Goal: Task Accomplishment & Management: Manage account settings

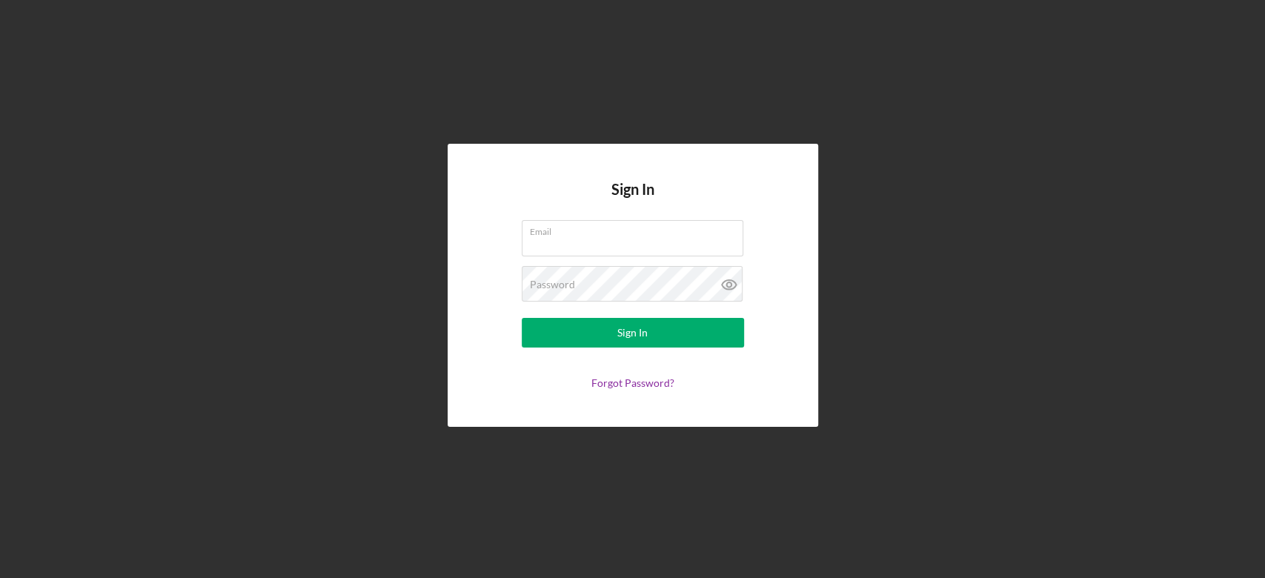
type input "[PERSON_NAME][EMAIL_ADDRESS][PERSON_NAME][DOMAIN_NAME]"
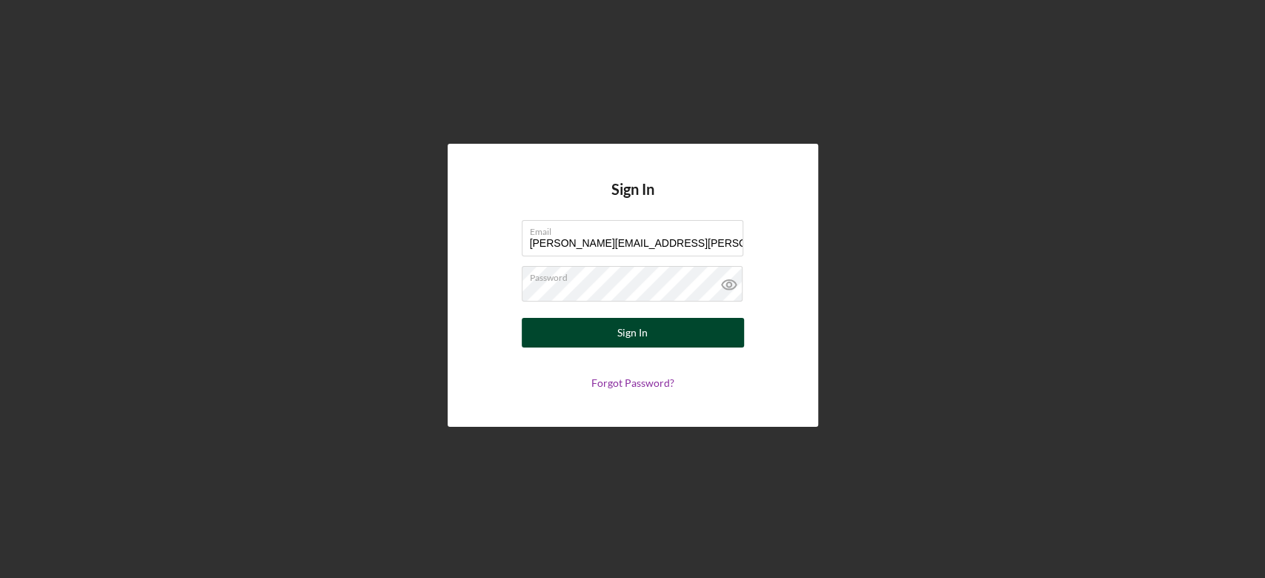
click at [610, 335] on button "Sign In" at bounding box center [633, 333] width 222 height 30
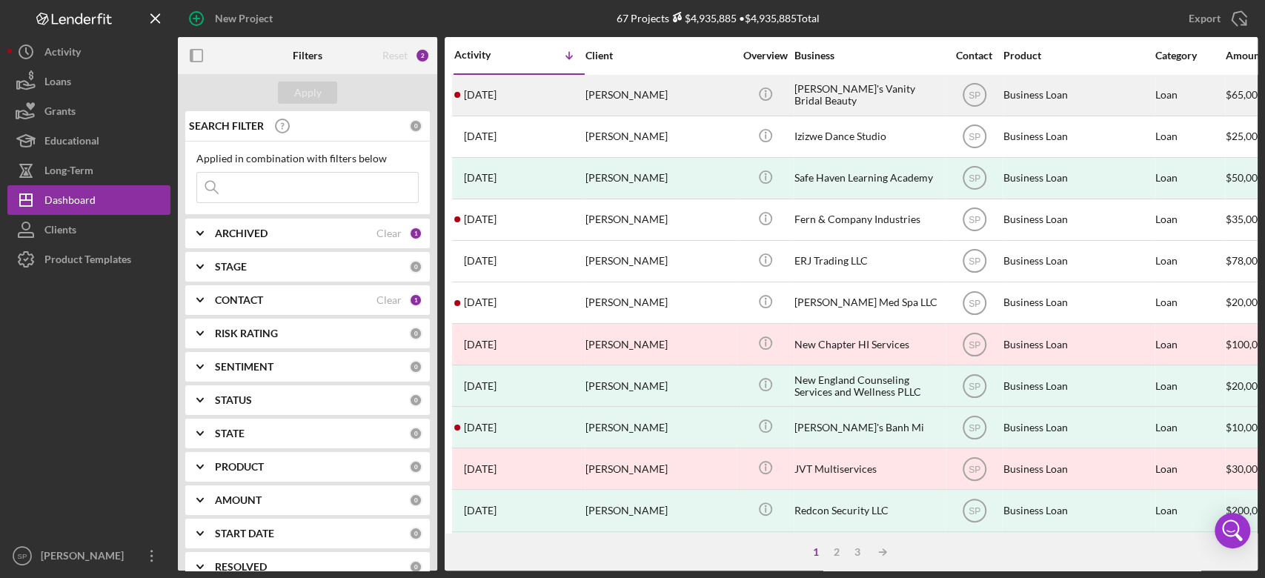
click at [582, 94] on div "[DATE] [PERSON_NAME]" at bounding box center [519, 95] width 130 height 39
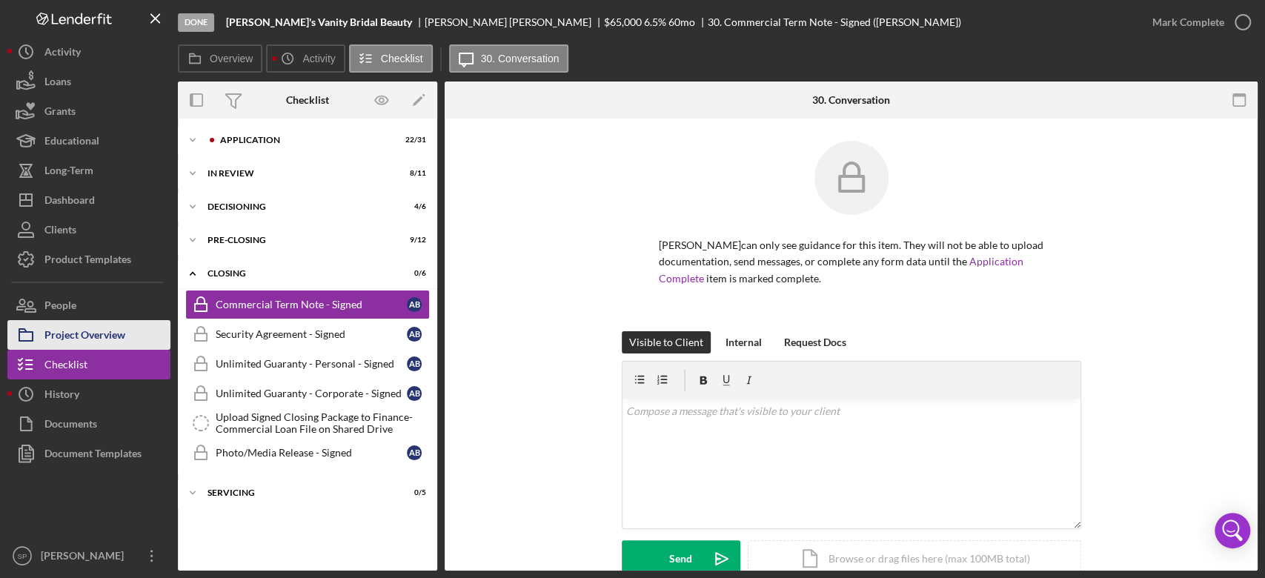
click at [70, 329] on div "Project Overview" at bounding box center [84, 336] width 81 height 33
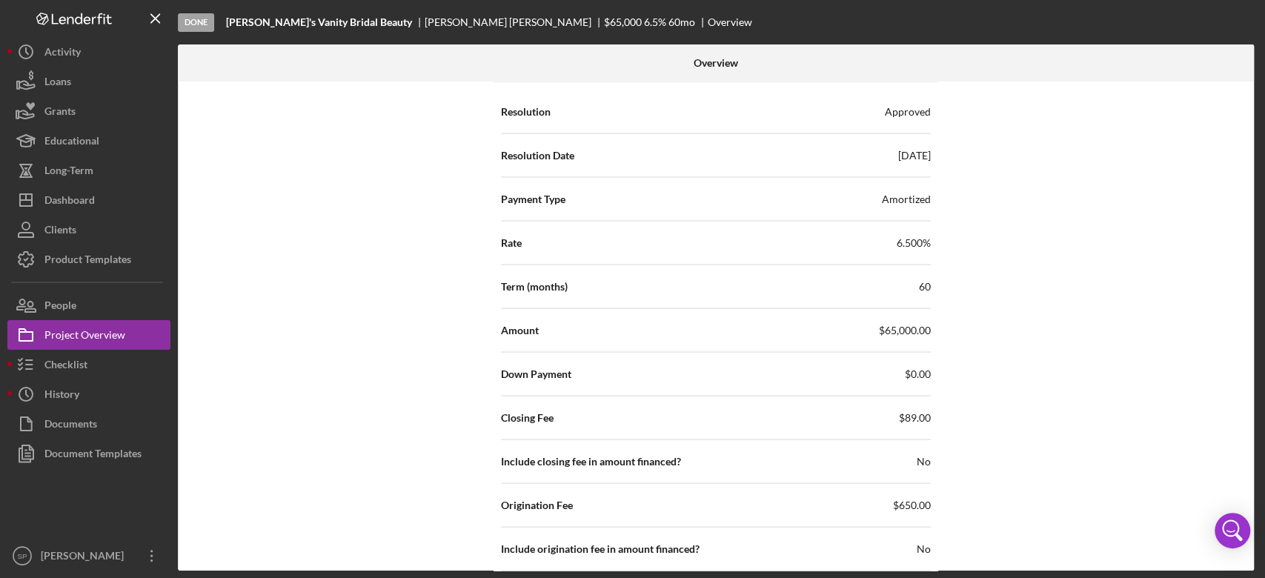
scroll to position [1876, 0]
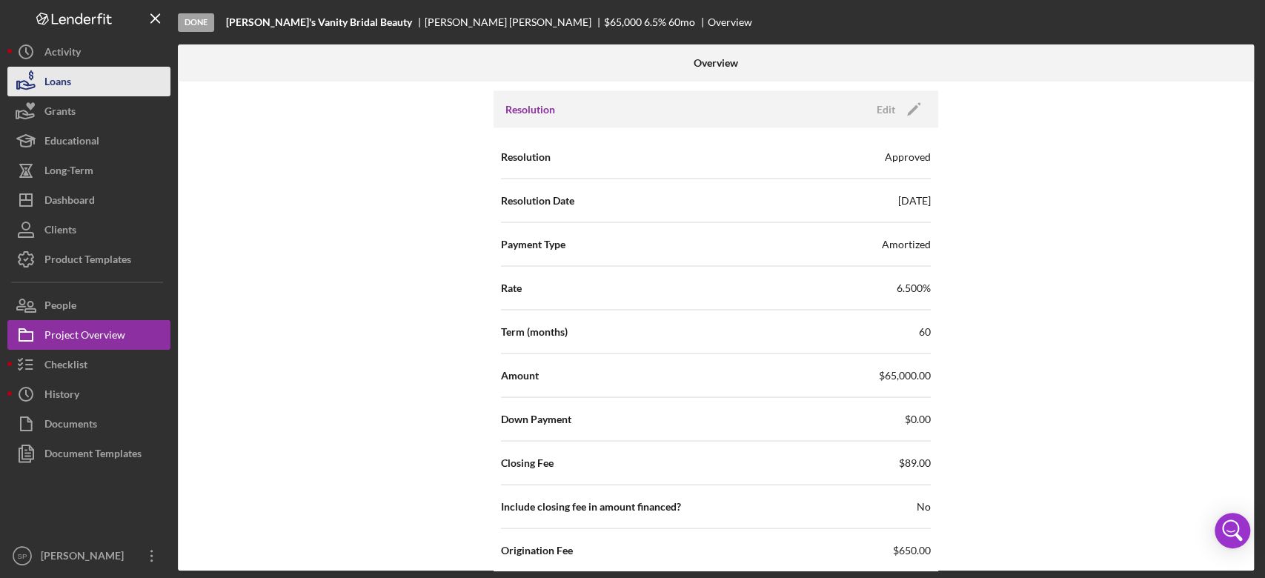
click at [93, 87] on button "Loans" at bounding box center [88, 82] width 163 height 30
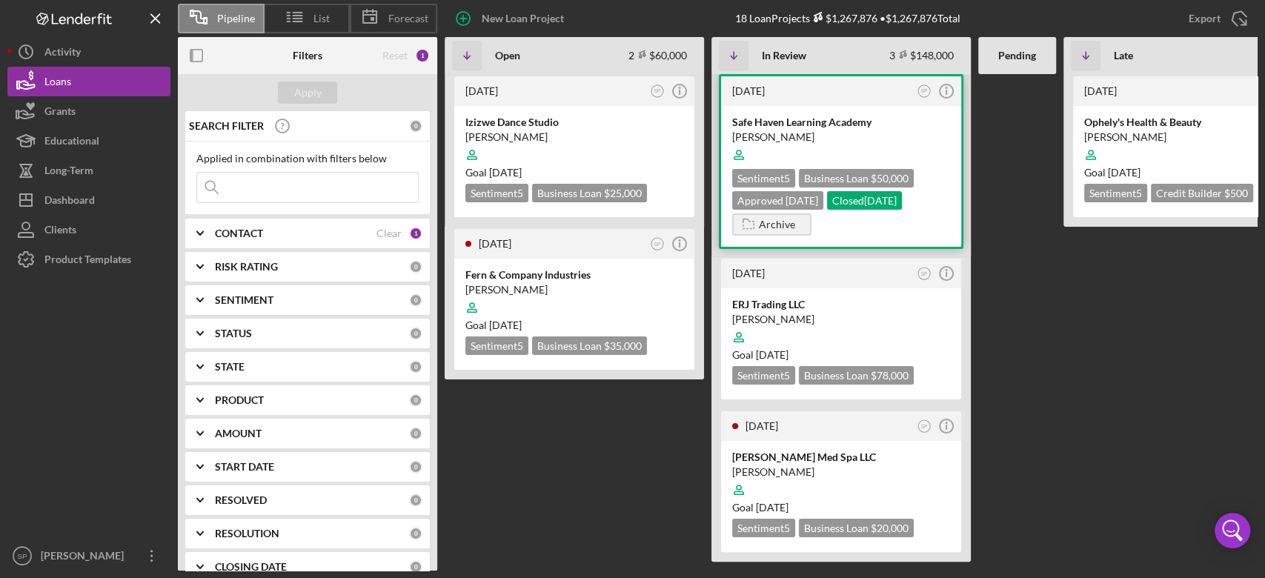
click at [830, 136] on div "[PERSON_NAME]" at bounding box center [841, 137] width 218 height 15
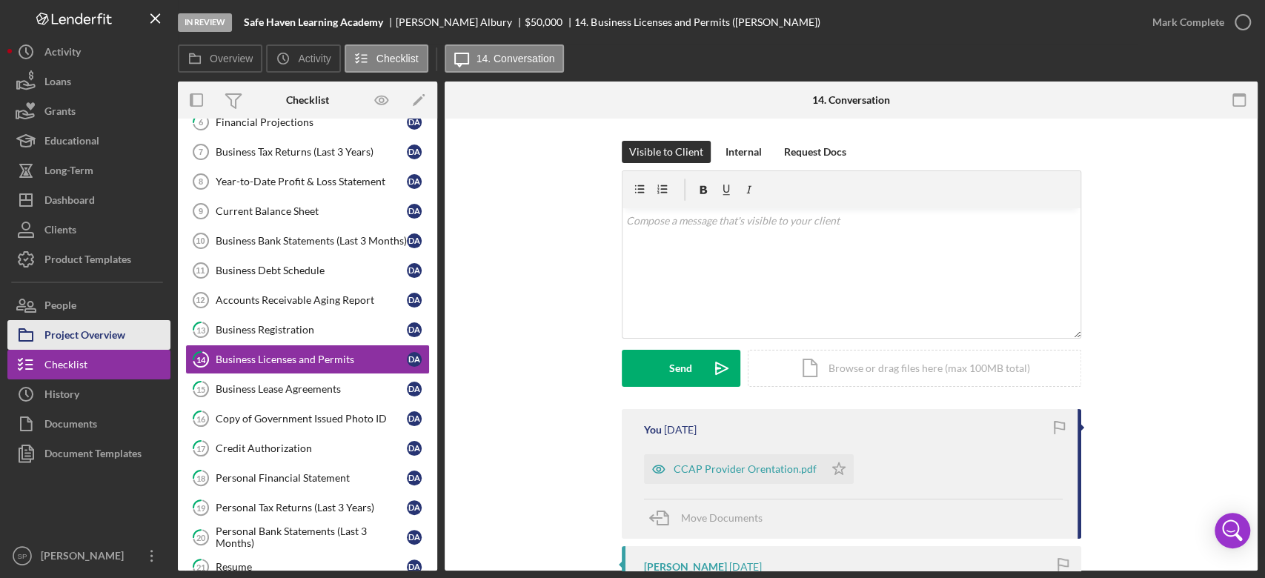
scroll to position [415, 0]
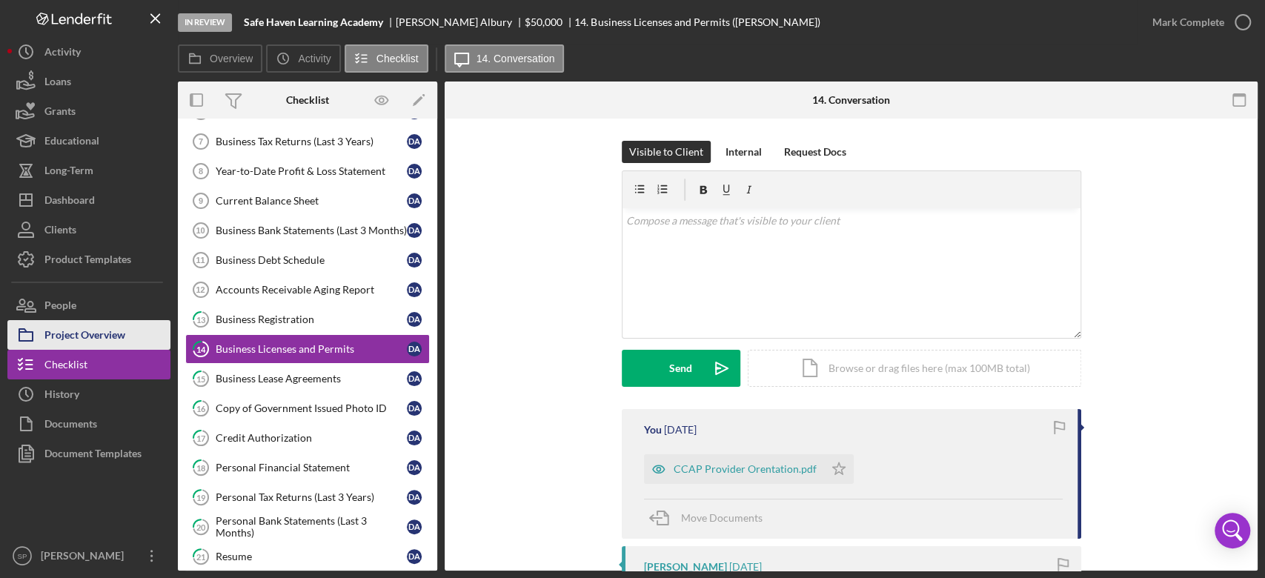
click at [79, 327] on div "Project Overview" at bounding box center [84, 336] width 81 height 33
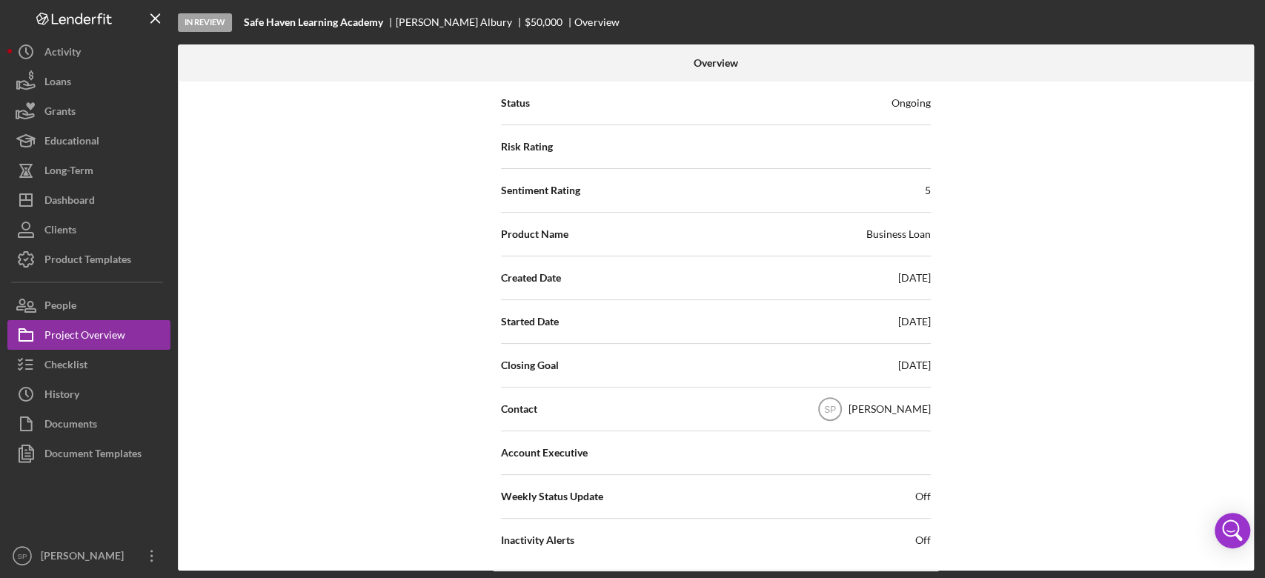
scroll to position [197, 0]
click at [885, 299] on div "Started Date [DATE]" at bounding box center [716, 321] width 430 height 44
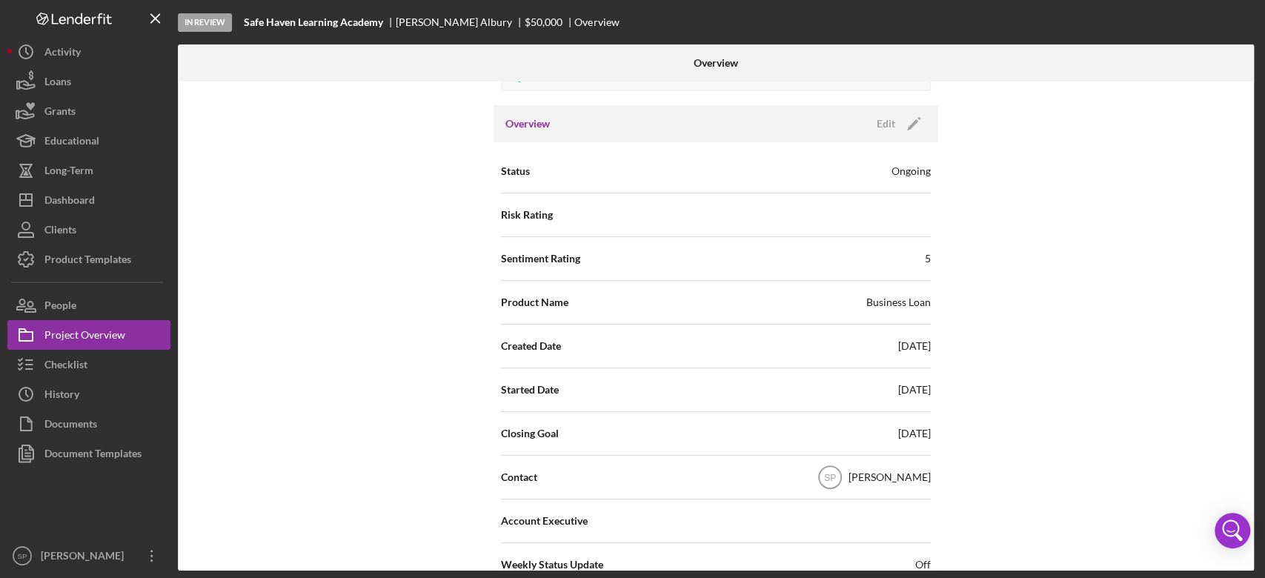
scroll to position [0, 0]
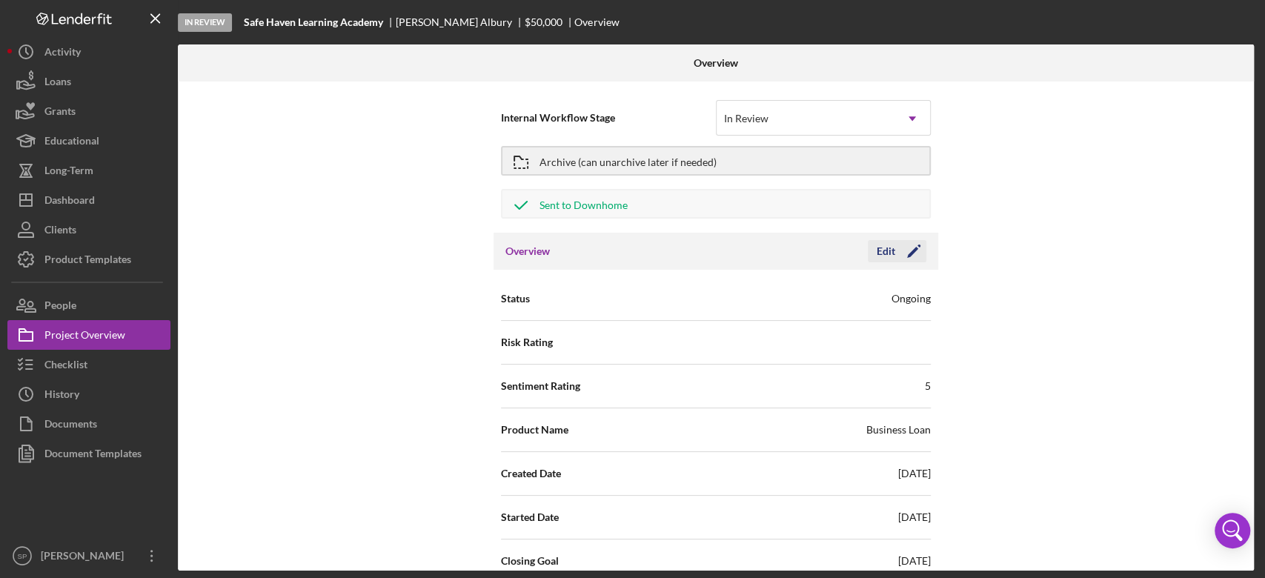
click at [911, 253] on icon "Icon/Edit" at bounding box center [913, 251] width 37 height 37
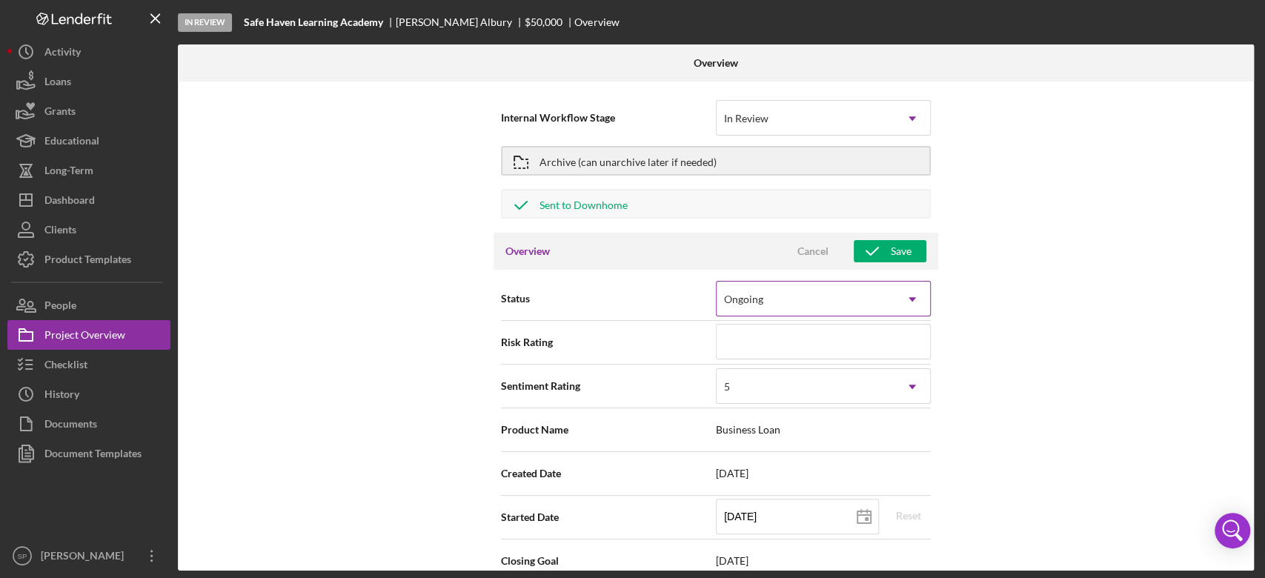
click at [873, 298] on div "Ongoing" at bounding box center [805, 299] width 178 height 34
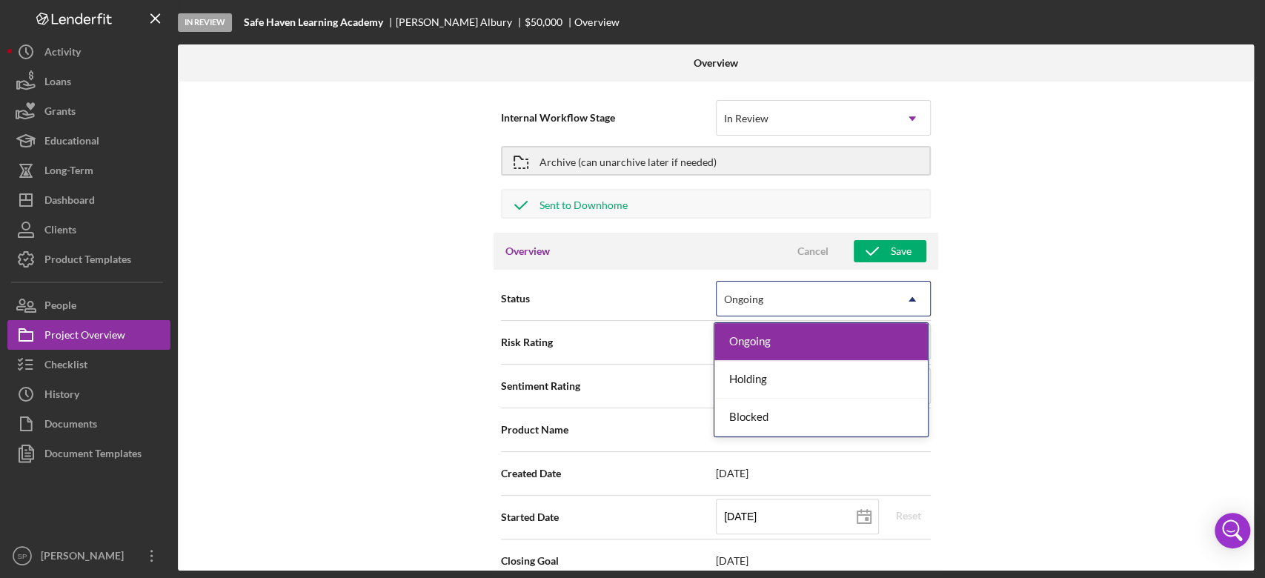
click at [1016, 362] on div "Internal Workflow Stage In Review Icon/Dropdown Arrow Archive (can unarchive la…" at bounding box center [716, 325] width 1076 height 489
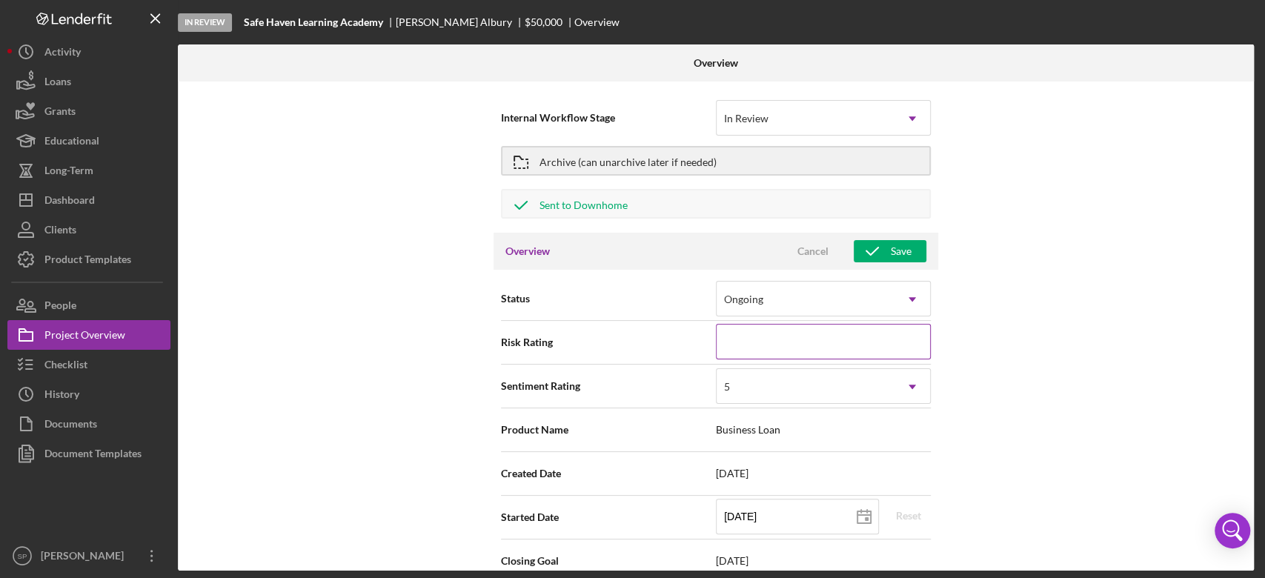
click at [889, 349] on input at bounding box center [823, 342] width 215 height 36
click at [727, 347] on input at bounding box center [823, 342] width 215 height 36
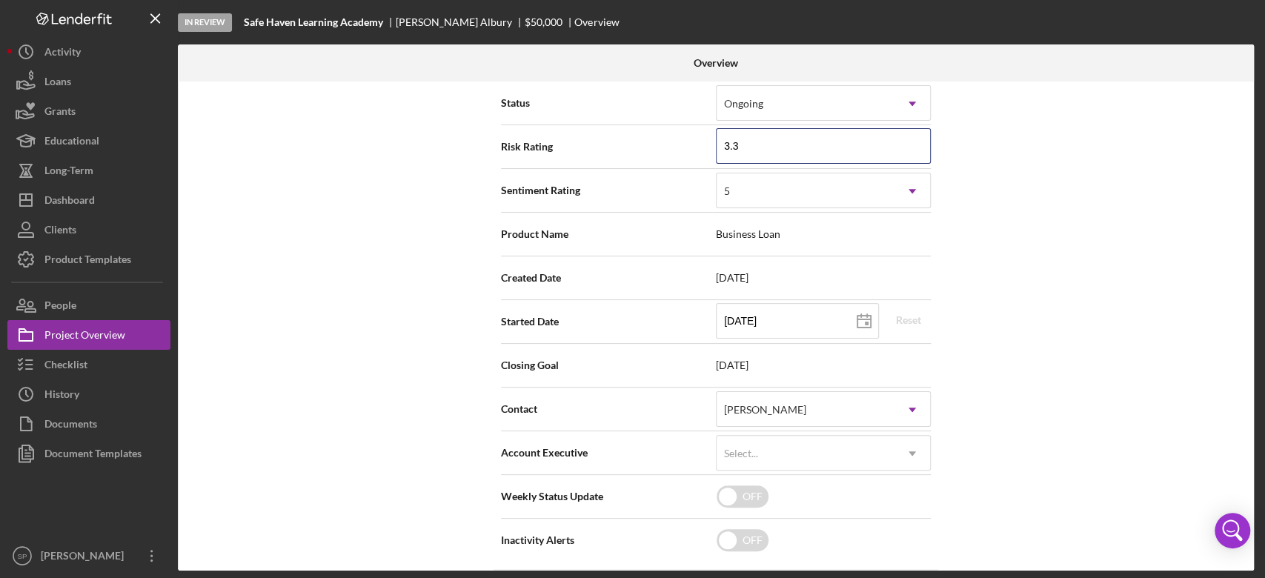
scroll to position [197, 0]
type input "3.3"
click at [1093, 424] on div "Internal Workflow Stage In Review Icon/Dropdown Arrow Archive (can unarchive la…" at bounding box center [716, 325] width 1076 height 489
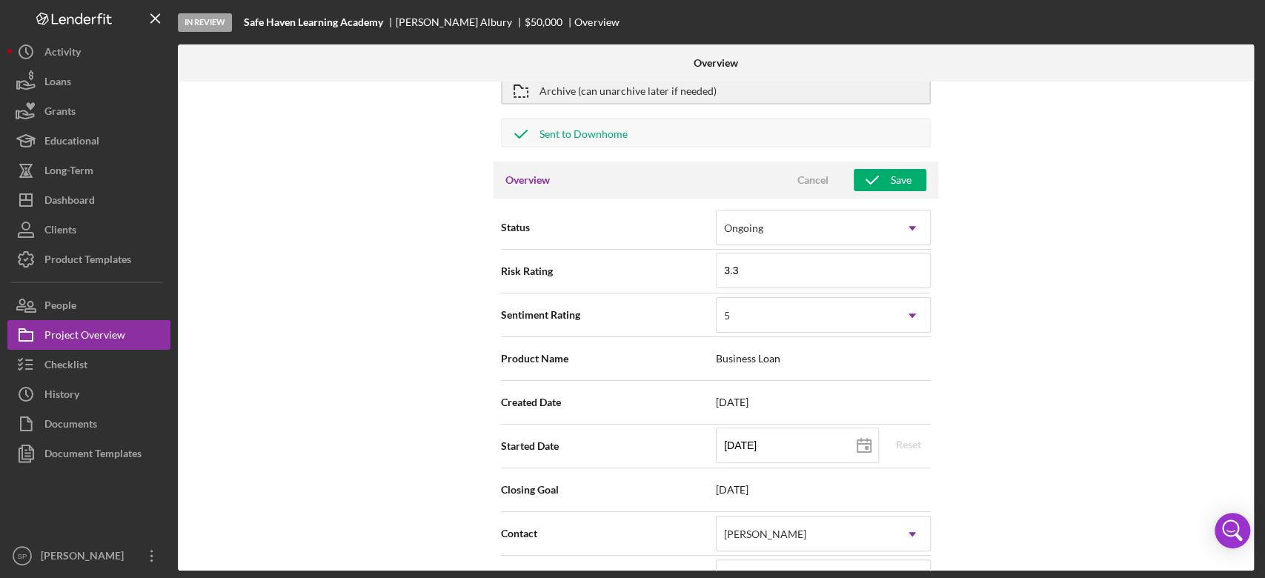
scroll to position [0, 0]
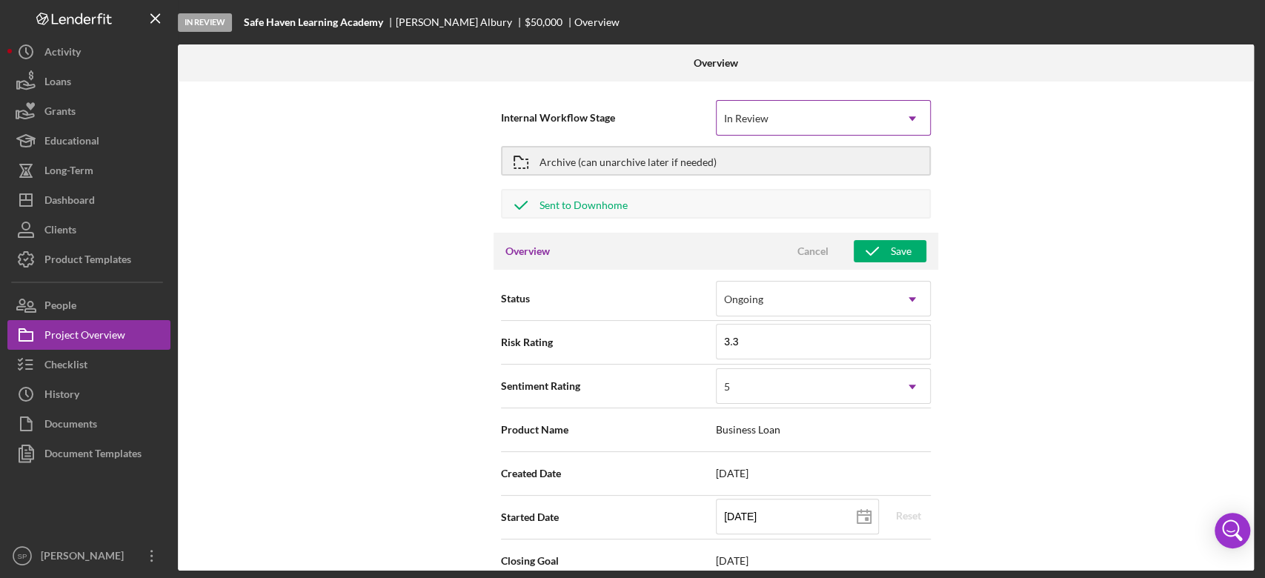
click at [883, 121] on div "In Review" at bounding box center [805, 118] width 178 height 34
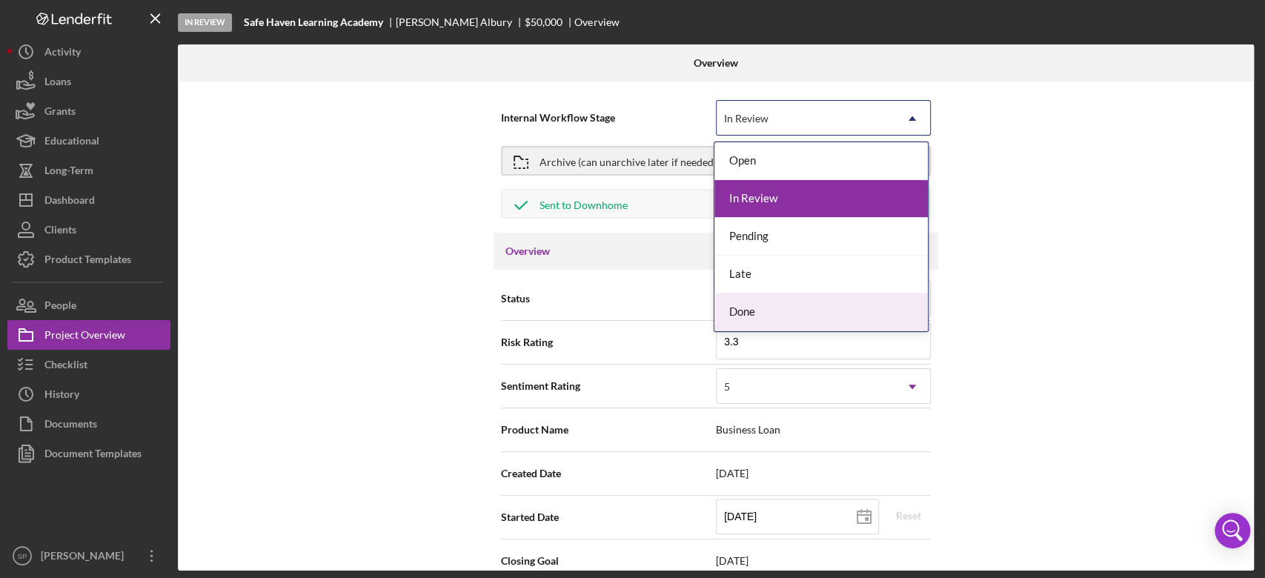
click at [790, 304] on div "Done" at bounding box center [820, 312] width 213 height 38
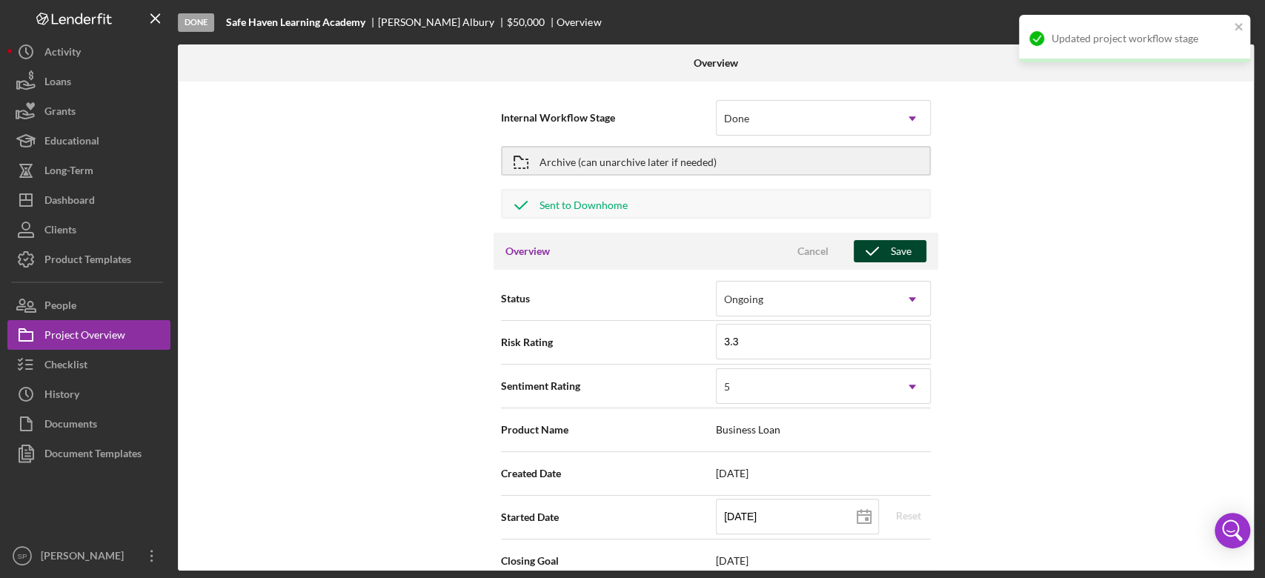
click at [896, 252] on div "Save" at bounding box center [900, 251] width 21 height 22
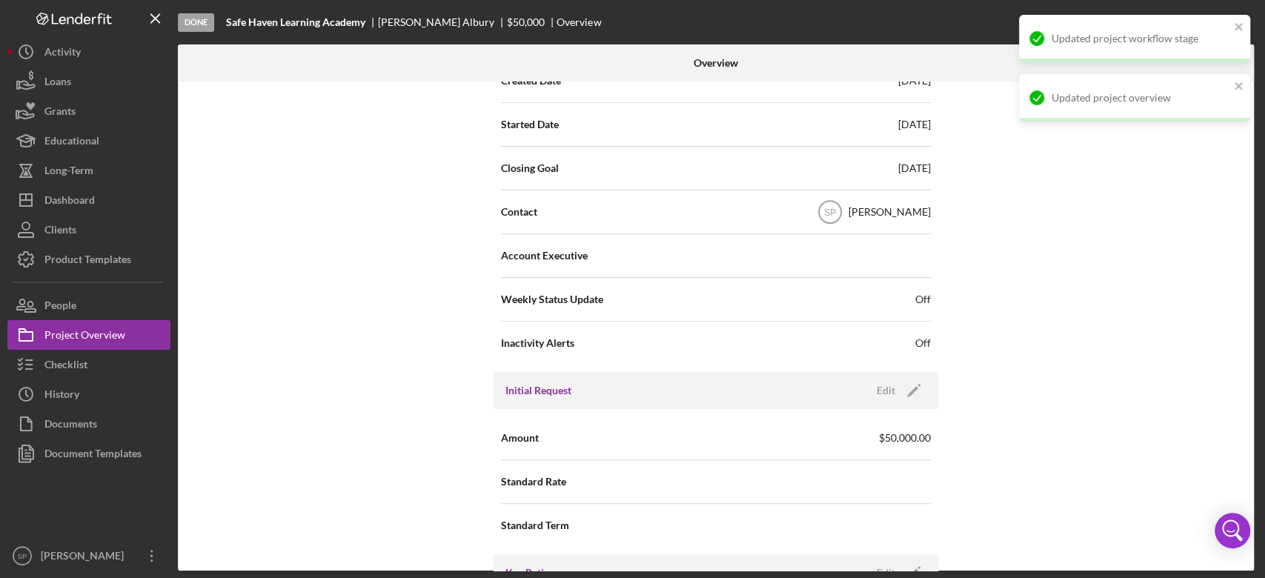
scroll to position [395, 0]
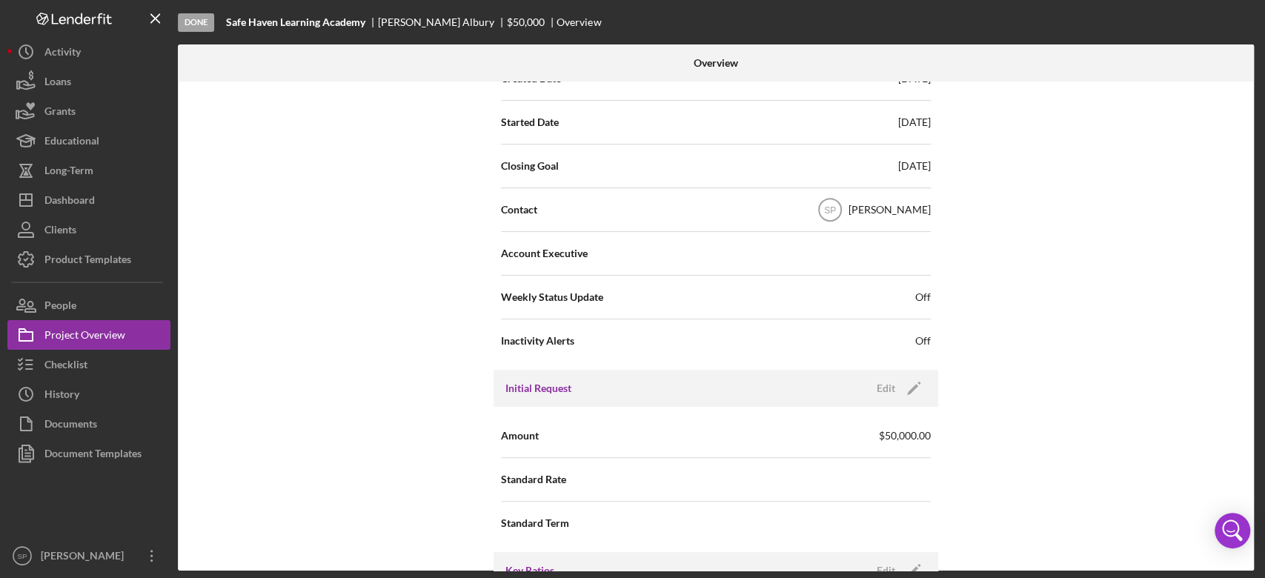
click at [898, 164] on div "[DATE]" at bounding box center [914, 166] width 33 height 15
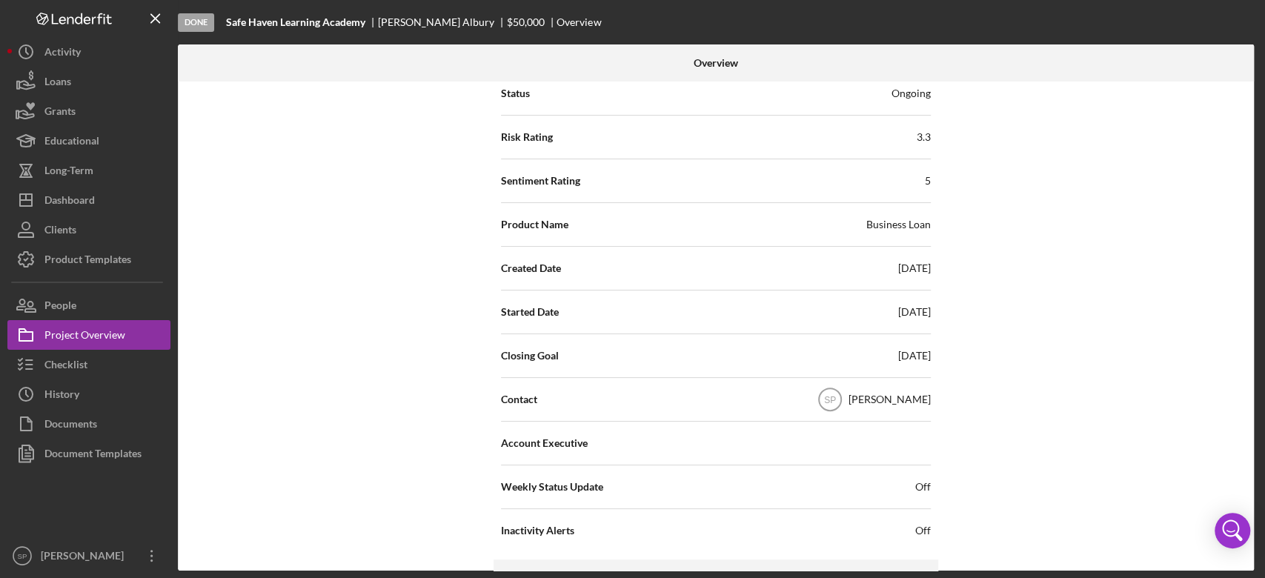
scroll to position [99, 0]
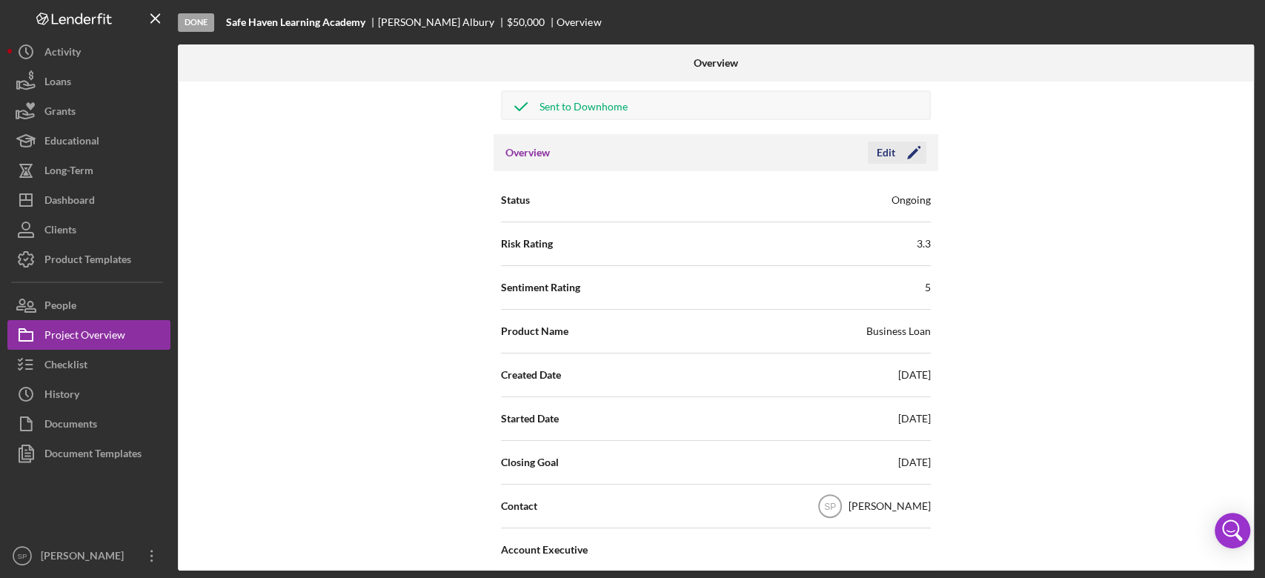
click at [913, 156] on icon "Icon/Edit" at bounding box center [913, 152] width 37 height 37
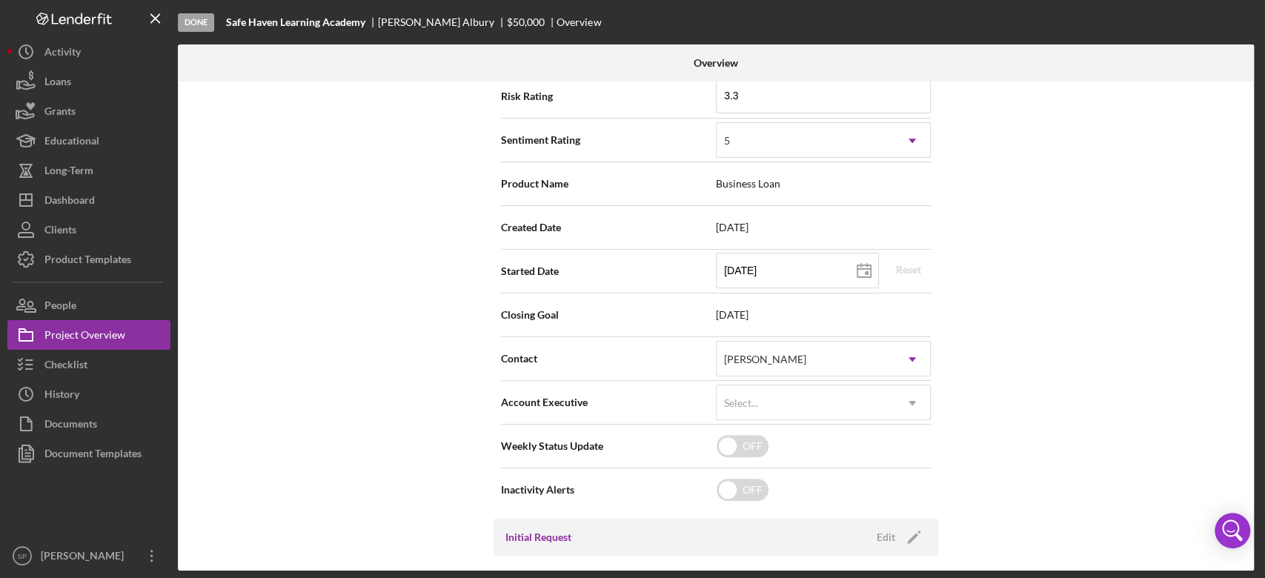
scroll to position [296, 0]
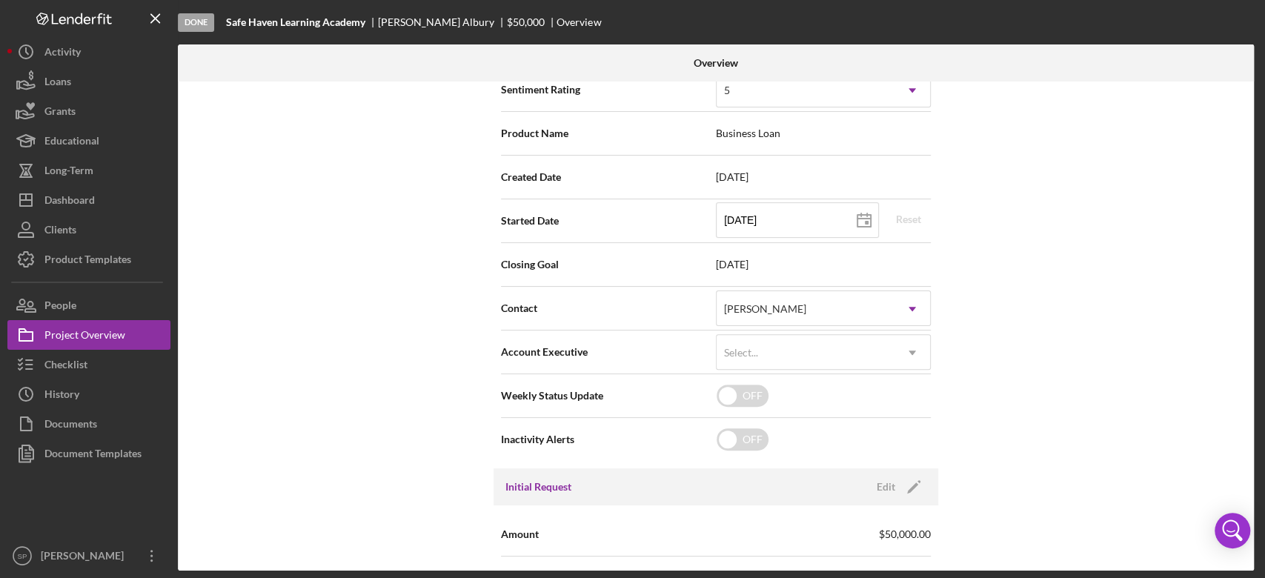
click at [773, 264] on span "[DATE]" at bounding box center [823, 265] width 215 height 12
click at [775, 264] on span "[DATE]" at bounding box center [823, 265] width 215 height 12
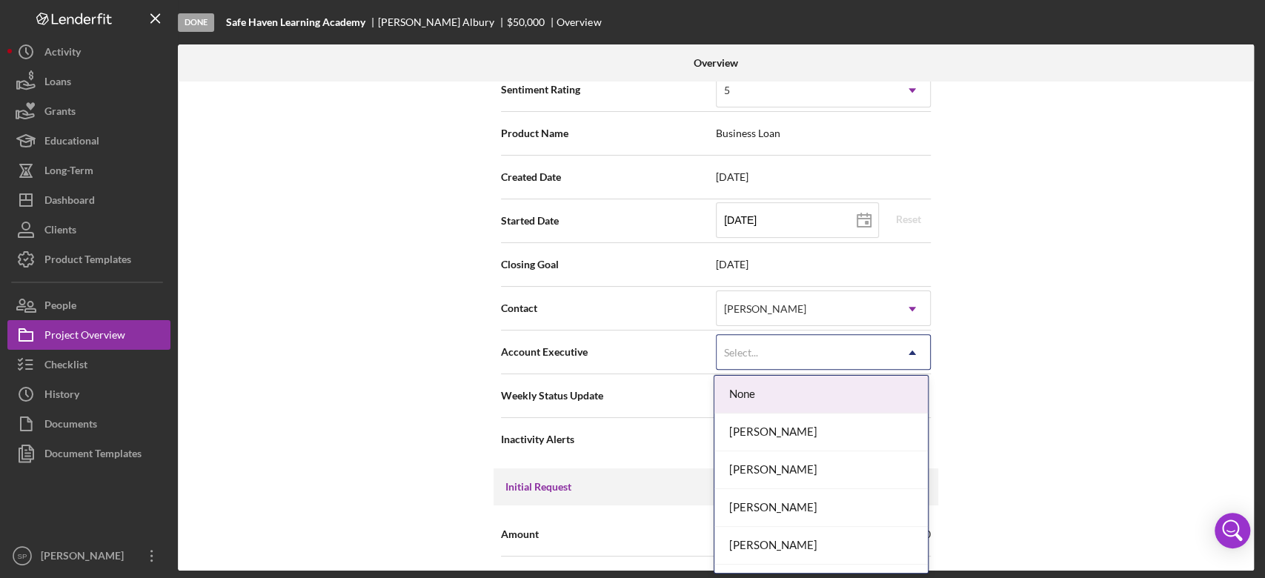
click at [775, 350] on div "Select..." at bounding box center [805, 353] width 178 height 34
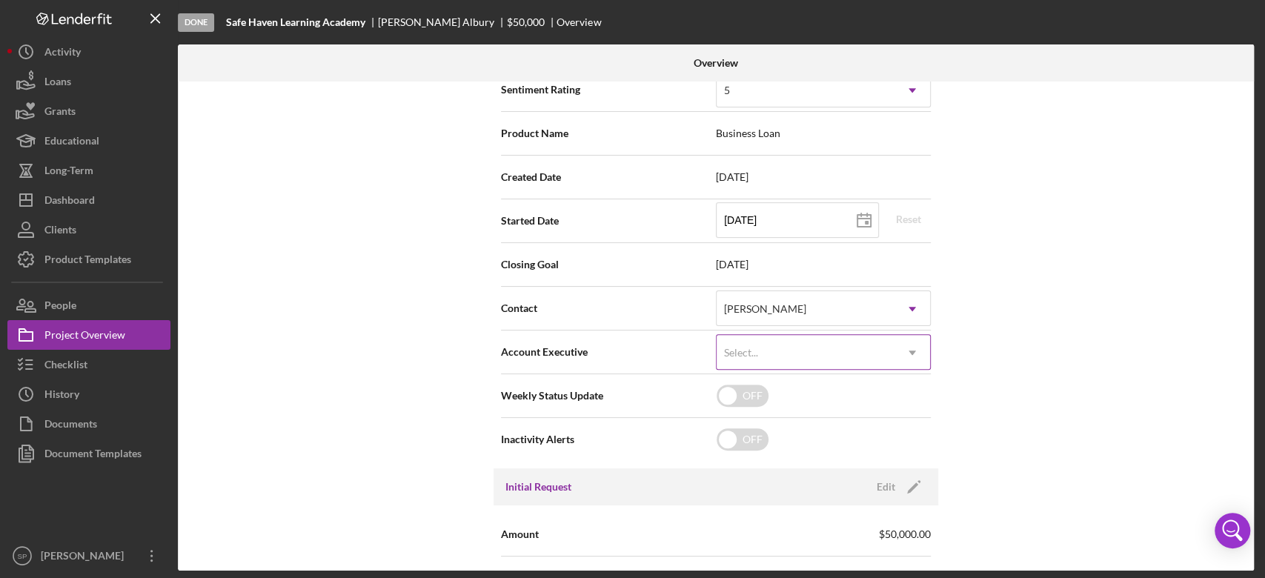
click at [775, 350] on div "Select..." at bounding box center [805, 353] width 178 height 34
click at [773, 261] on span "[DATE]" at bounding box center [823, 265] width 215 height 12
click at [772, 261] on span "[DATE]" at bounding box center [823, 265] width 215 height 12
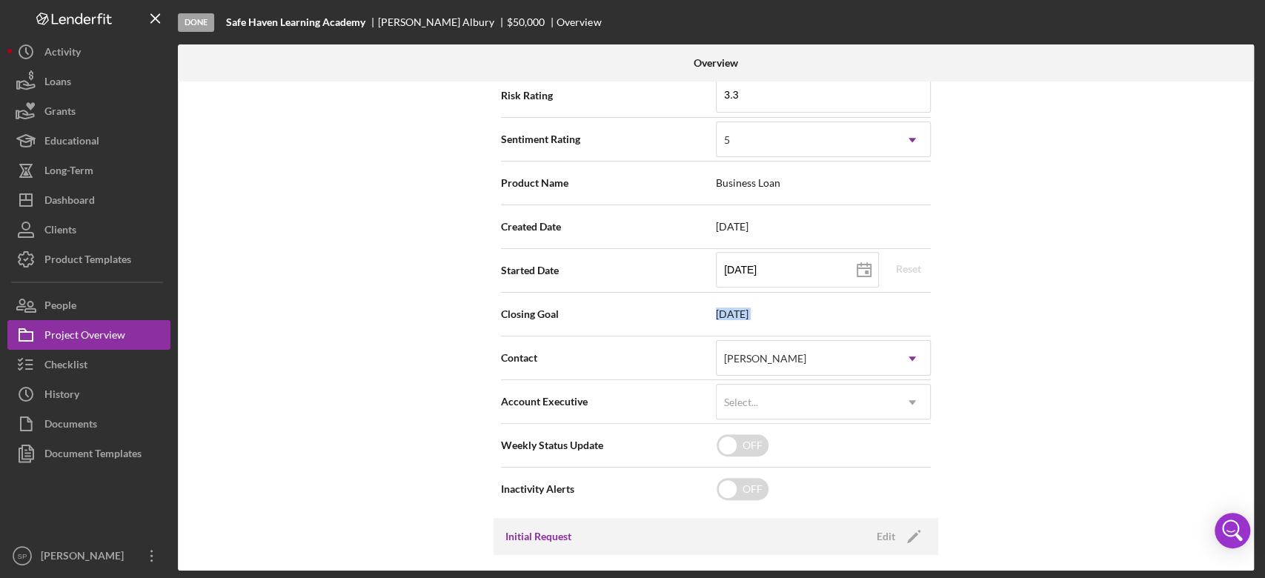
scroll to position [99, 0]
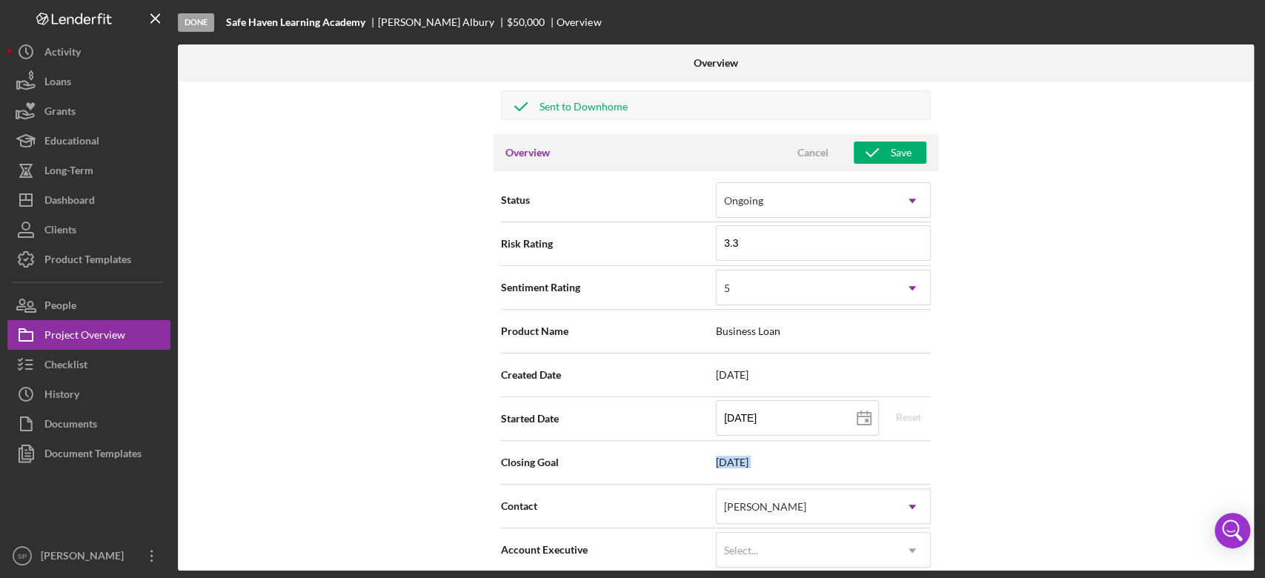
click at [766, 456] on span "[DATE]" at bounding box center [823, 462] width 215 height 12
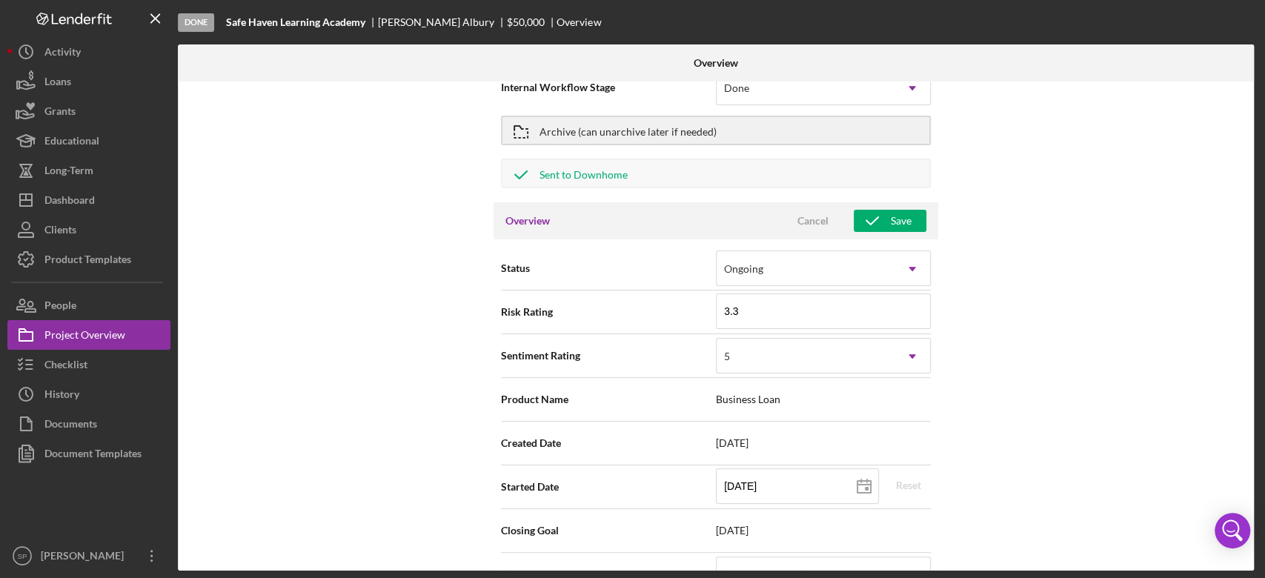
scroll to position [0, 0]
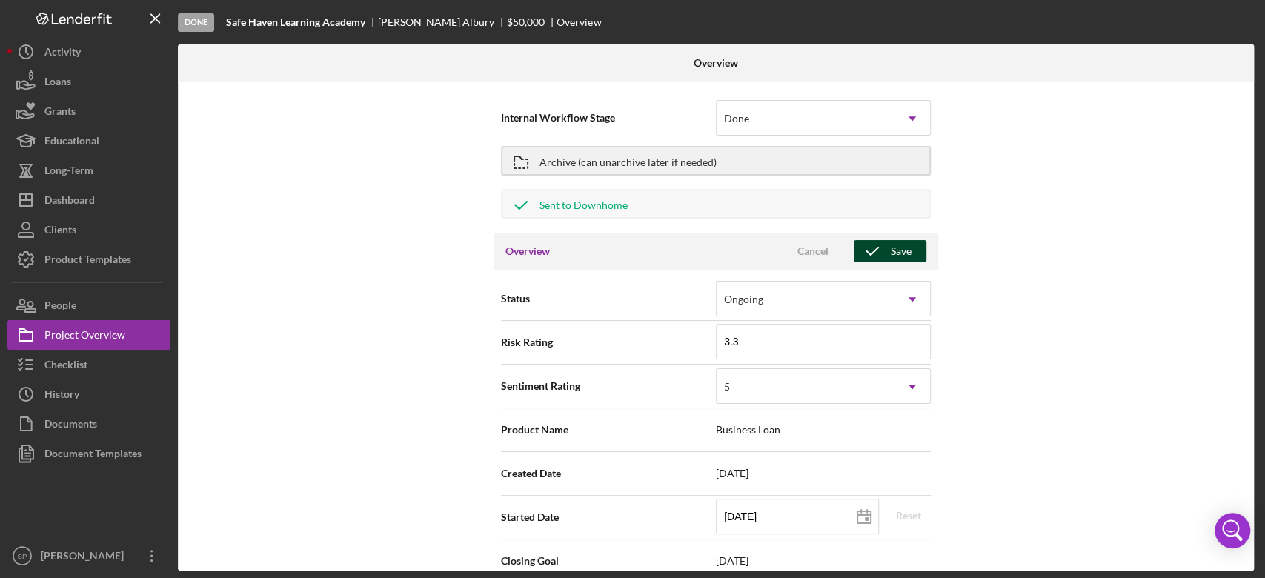
click at [876, 247] on icon "button" at bounding box center [871, 251] width 37 height 37
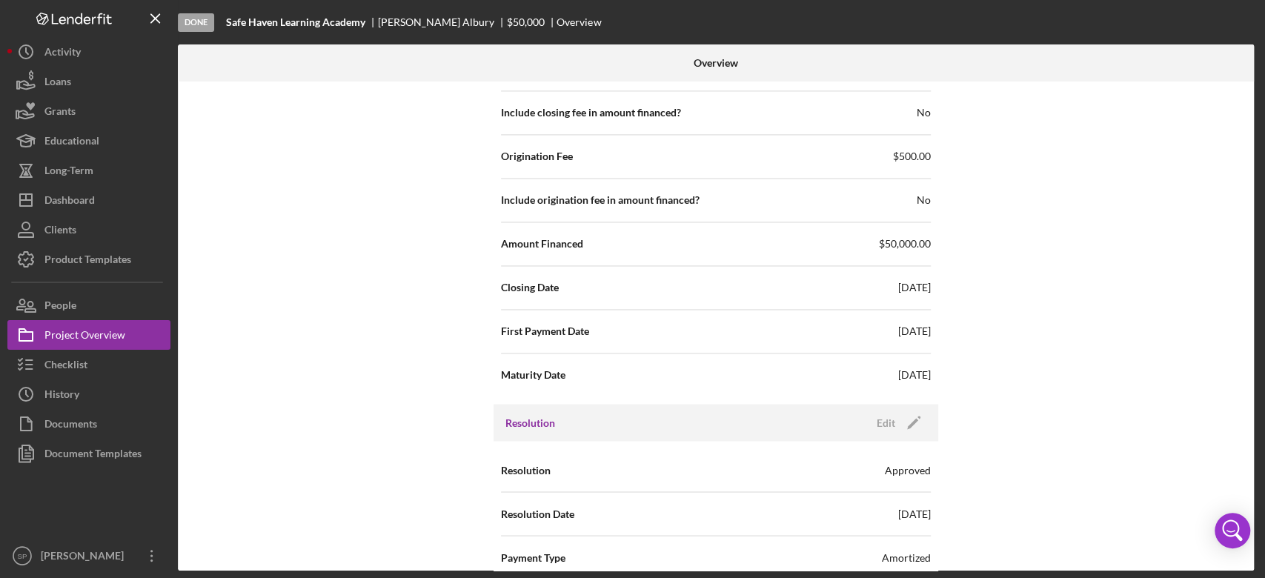
scroll to position [1580, 0]
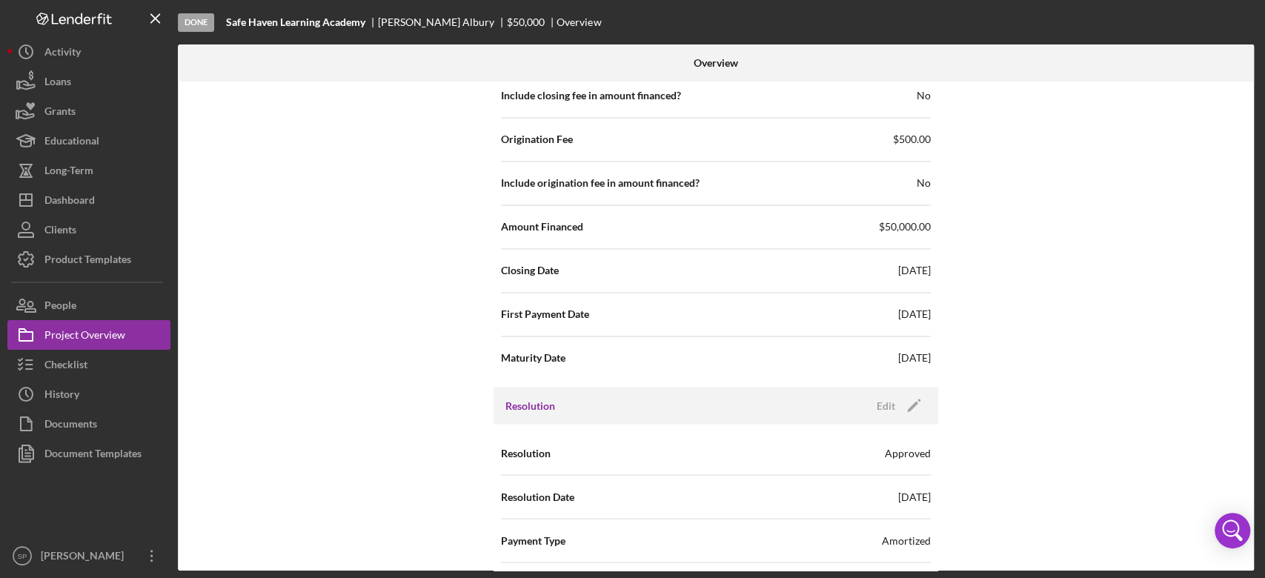
click at [901, 270] on span "[DATE]" at bounding box center [914, 270] width 33 height 15
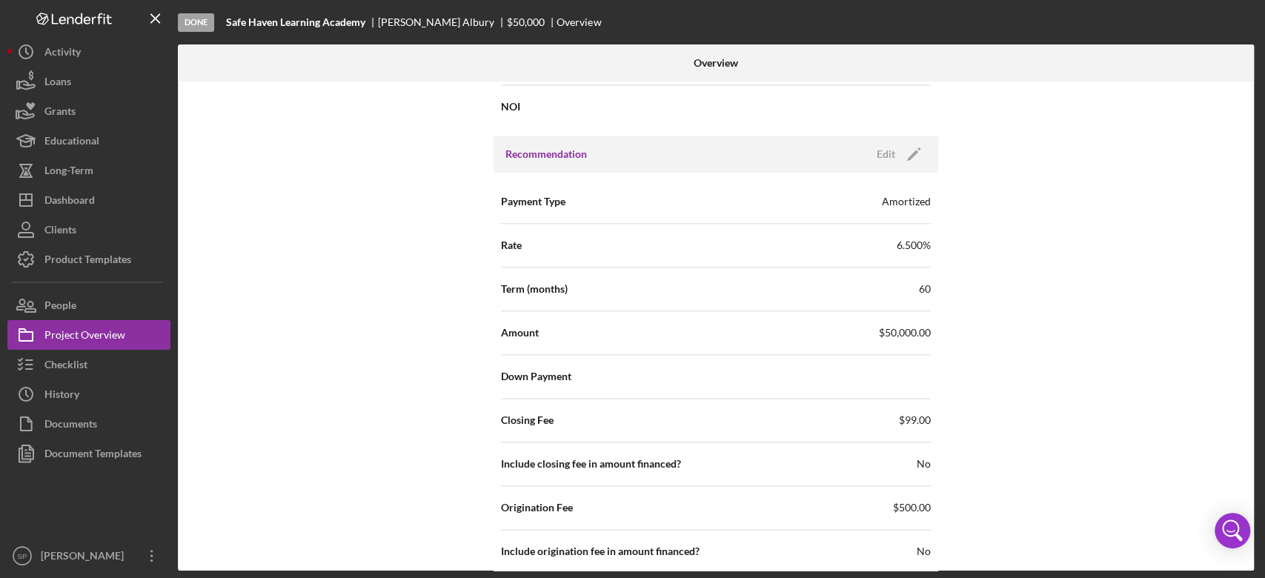
scroll to position [1185, 0]
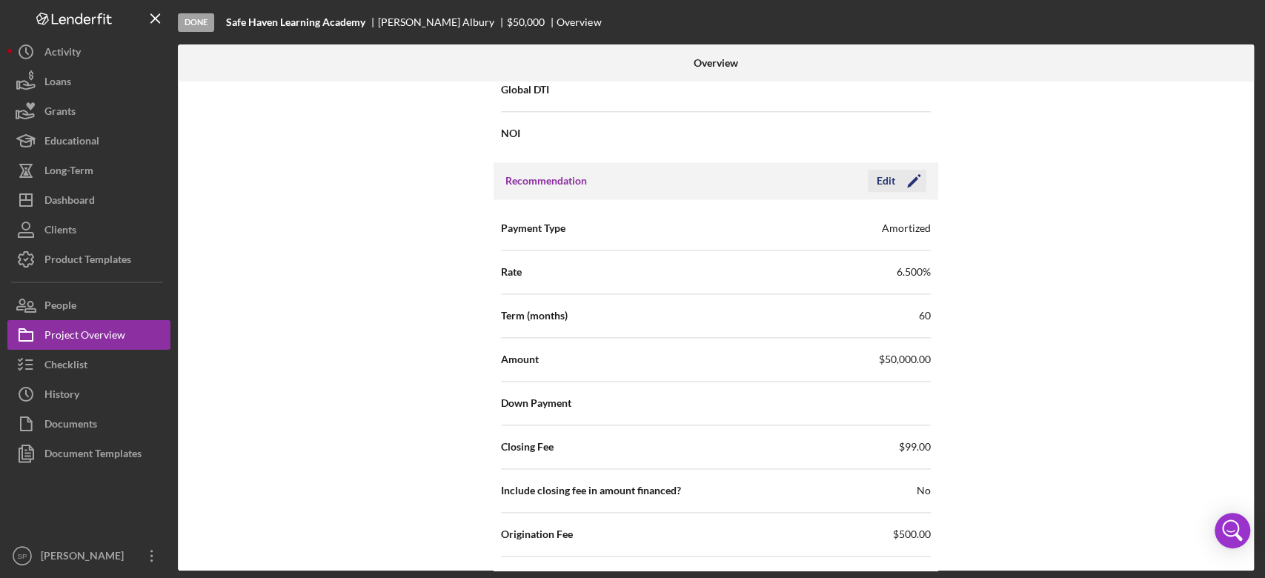
click at [918, 181] on icon "Icon/Edit" at bounding box center [913, 180] width 37 height 37
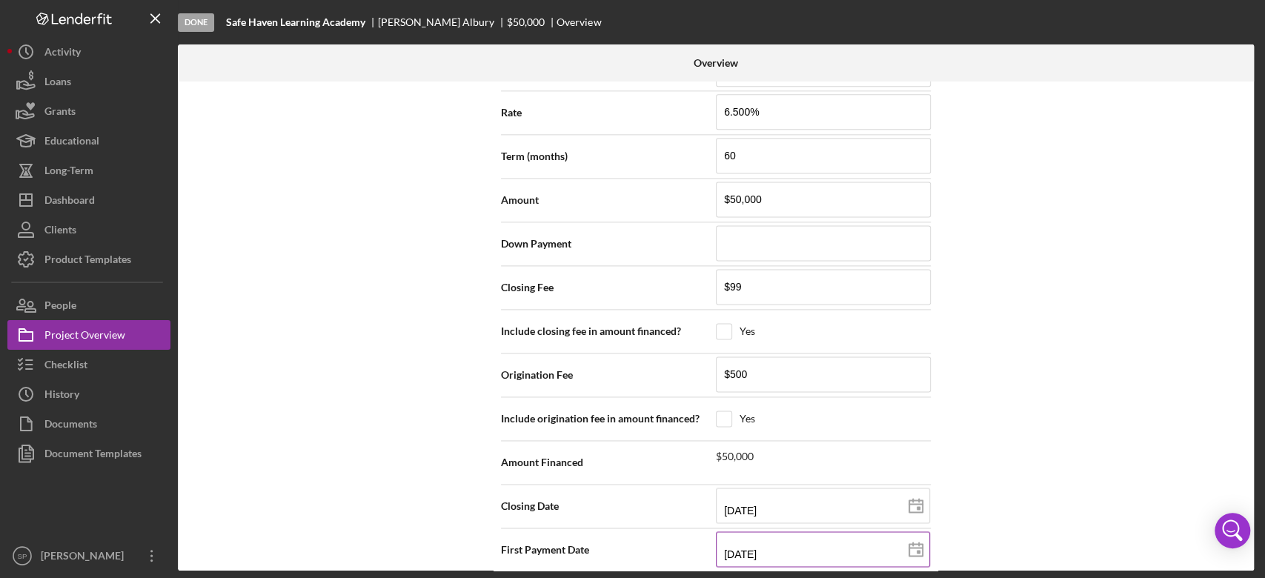
scroll to position [1580, 0]
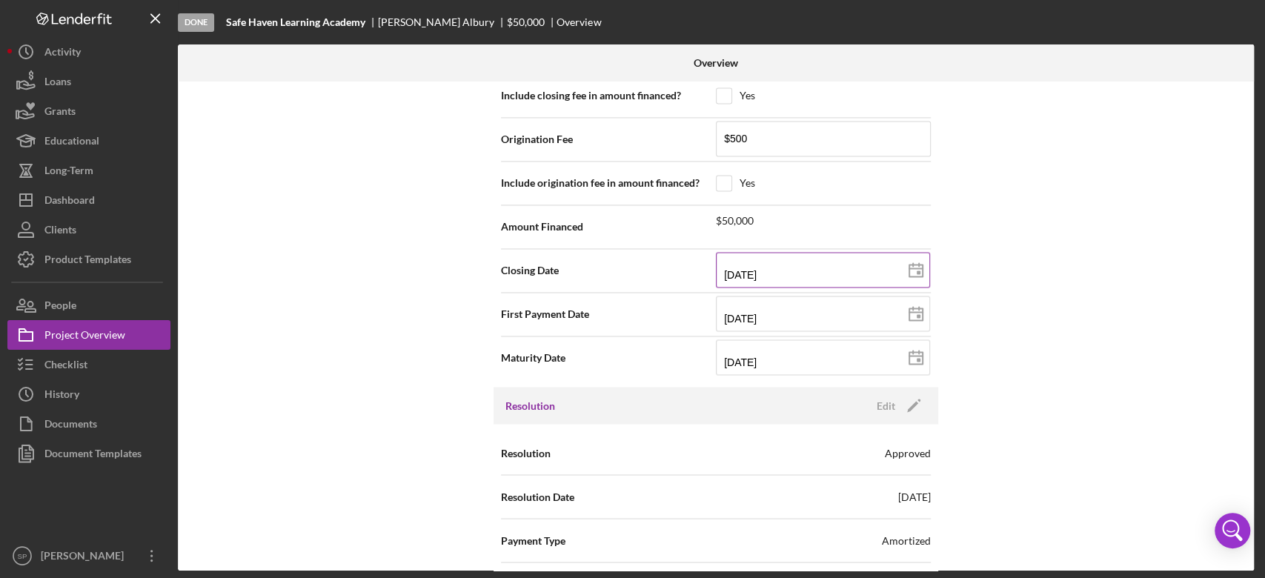
click at [815, 271] on input "[DATE]" at bounding box center [823, 270] width 214 height 36
click at [747, 269] on input "[DATE]" at bounding box center [823, 270] width 214 height 36
type input "09/3d/2025"
type input "09/20/25yy"
drag, startPoint x: 779, startPoint y: 272, endPoint x: 742, endPoint y: 268, distance: 38.0
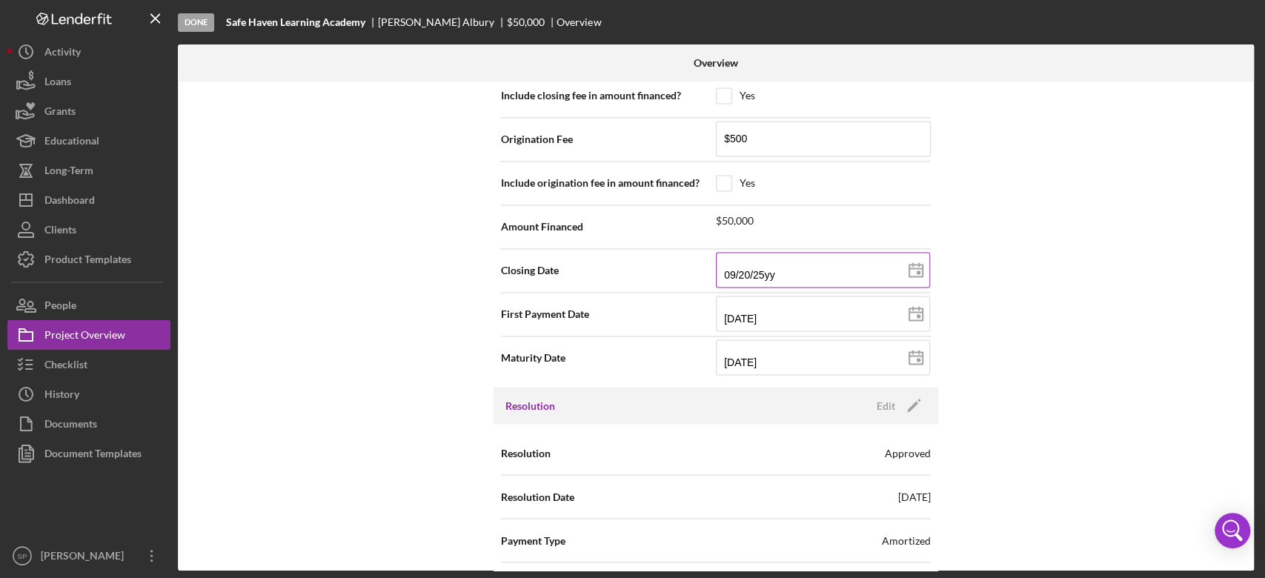
click at [742, 268] on input "09/20/25yy" at bounding box center [823, 270] width 214 height 36
type input "09/2d/yyyy"
type input "09/dd/yyyy"
type input "09/0d/yyyy"
type input "09/09/yyyy"
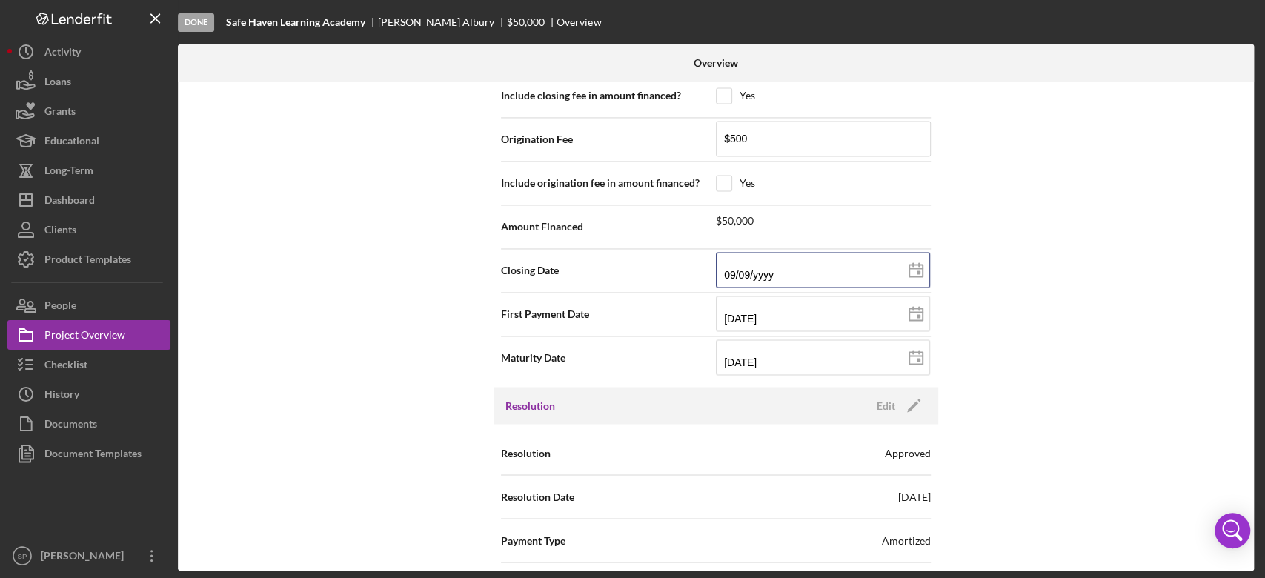
type input "09/09/yyyy"
type input "09/09/2yyy"
type input "09/09/20yy"
type input "09/09/202y"
type input "[DATE]"
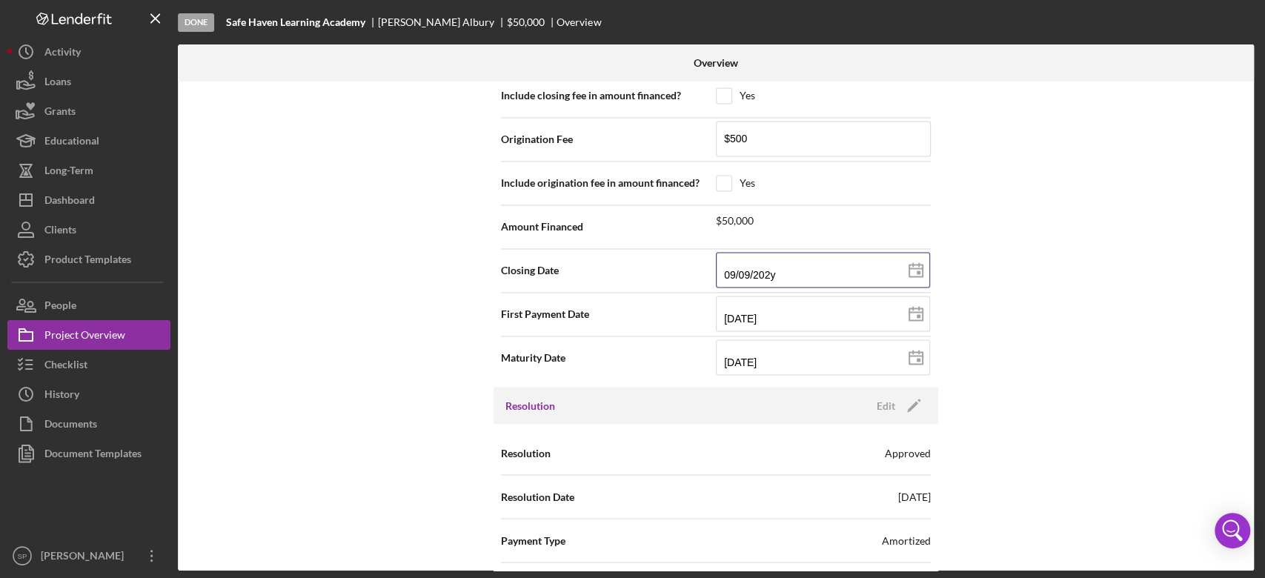
type input "[DATE]"
click at [996, 387] on div "Internal Workflow Stage Done Icon/Dropdown Arrow Archive (can unarchive later i…" at bounding box center [716, 325] width 1076 height 489
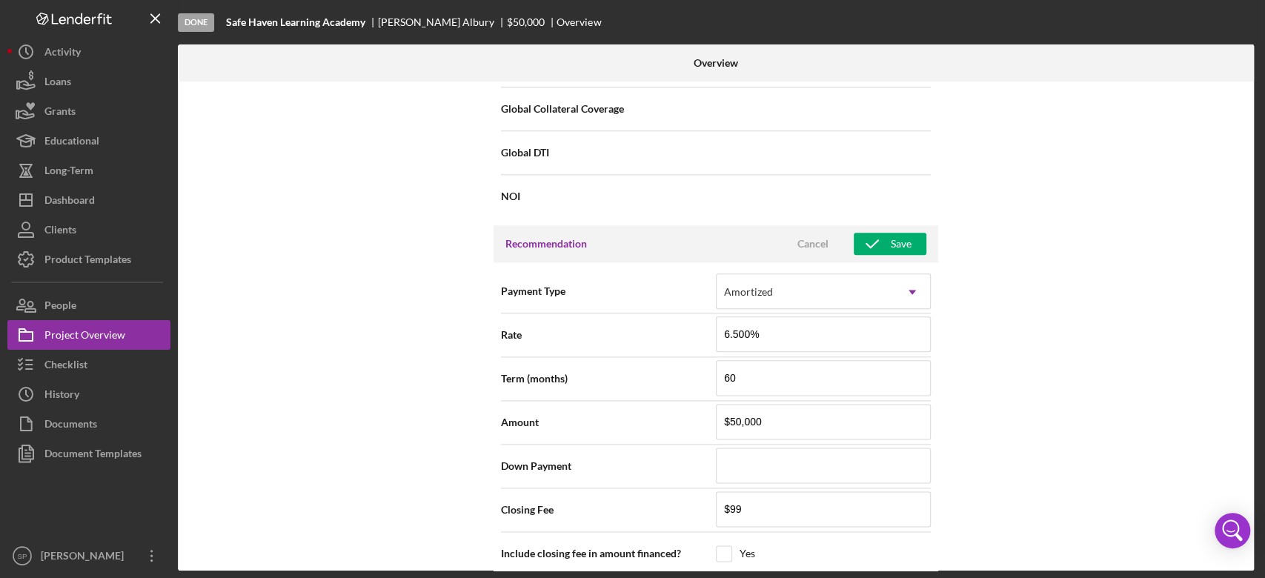
scroll to position [1217, 0]
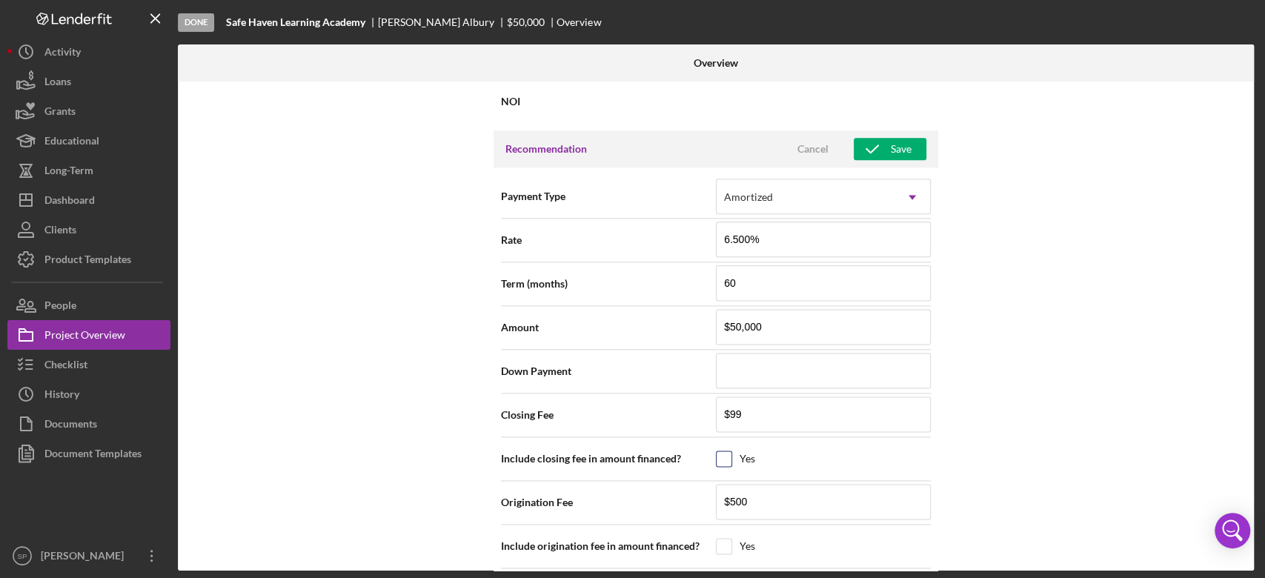
click at [722, 453] on input "checkbox" at bounding box center [723, 458] width 15 height 15
checkbox input "true"
click at [911, 144] on button "Save" at bounding box center [889, 149] width 73 height 22
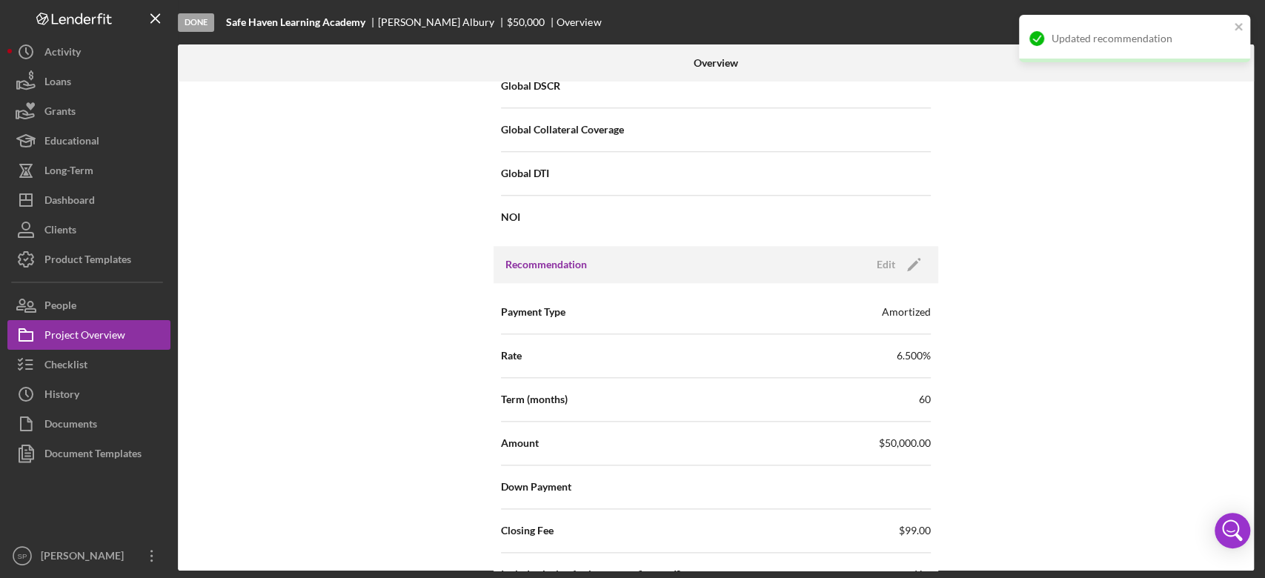
scroll to position [1019, 0]
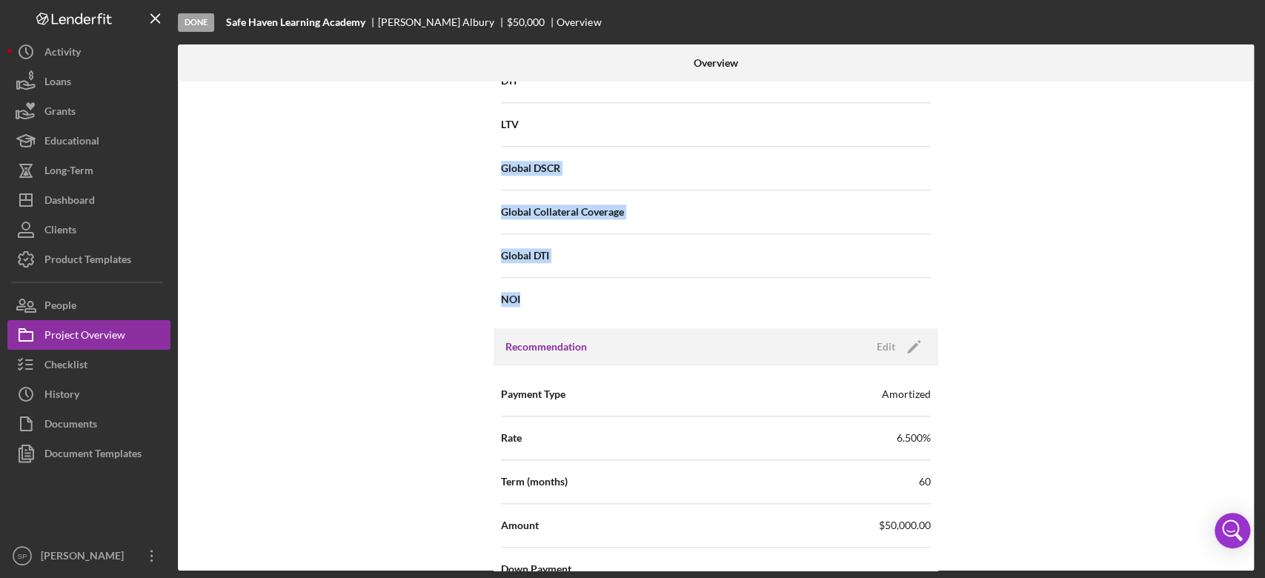
drag, startPoint x: 1242, startPoint y: 292, endPoint x: 1263, endPoint y: 113, distance: 180.5
click at [1263, 113] on div "Done Safe Haven Learning Academy [PERSON_NAME] $50,000 Overview Overview Intern…" at bounding box center [632, 289] width 1265 height 578
click at [1149, 252] on div "Internal Workflow Stage Done Icon/Dropdown Arrow Archive (can unarchive later i…" at bounding box center [716, 325] width 1076 height 489
click at [64, 73] on div "Loans" at bounding box center [57, 83] width 27 height 33
